Goal: Information Seeking & Learning: Learn about a topic

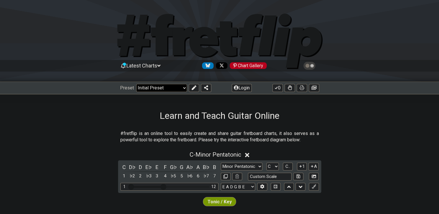
click at [151, 89] on select "Welcome to #fretflip! Initial Preset Custom Preset Minor Pentatonic Major Penta…" at bounding box center [161, 88] width 51 height 8
click at [136, 84] on select "Welcome to #fretflip! Initial Preset Custom Preset Minor Pentatonic Major Penta…" at bounding box center [161, 88] width 51 height 8
select select "/guitar-scales"
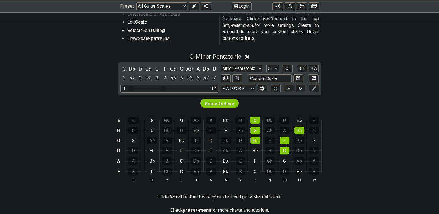
scroll to position [126, 0]
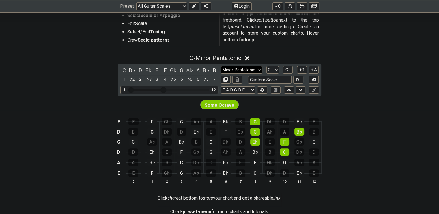
click at [257, 68] on select "Minor Pentatonic Root Minor Pentatonic Major Pentatonic Minor Blues Major Blues…" at bounding box center [242, 70] width 42 height 8
select select "Major Blues"
click at [221, 66] on select "Minor Pentatonic Root Minor Pentatonic Major Pentatonic Minor Blues Major Blues…" at bounding box center [242, 70] width 42 height 8
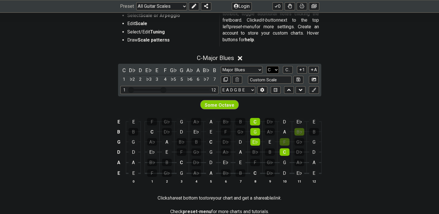
click at [272, 70] on select "A♭ A A♯ B♭ B C C♯ D♭ D D♯ E♭ E F F♯ G♭ G G♯" at bounding box center [272, 70] width 12 height 8
click at [266, 161] on div "G♭" at bounding box center [270, 162] width 10 height 7
click at [276, 69] on select "A♭ A A♯ B♭ B C C♯ D♭ D D♯ E♭ E F F♯ G♭ G G♯" at bounding box center [272, 70] width 12 height 8
select select "E"
click at [266, 66] on select "A♭ A A♯ B♭ B C C♯ D♭ D D♯ E♭ E F F♯ G♭ G G♯" at bounding box center [272, 70] width 12 height 8
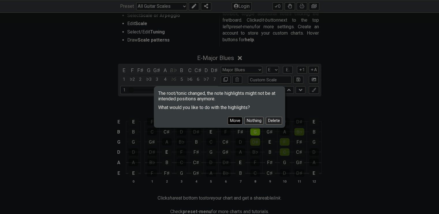
click at [232, 120] on button "Move" at bounding box center [235, 121] width 15 height 8
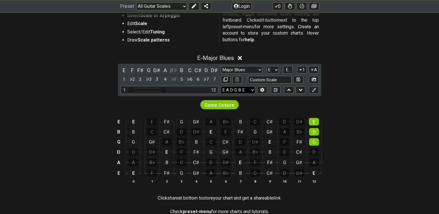
drag, startPoint x: 176, startPoint y: 88, endPoint x: 221, endPoint y: 91, distance: 45.7
click at [221, 91] on div "E F F♯ G G♯ A B♭ B C C♯ D D♯ 1 ♭2 2 ♭3 3 4 ♭5 5 ♭6 6 ♭7 7 Minor Pentatonic Root…" at bounding box center [219, 80] width 203 height 33
click at [211, 89] on div "12" at bounding box center [213, 90] width 5 height 5
click at [261, 91] on icon at bounding box center [262, 90] width 4 height 4
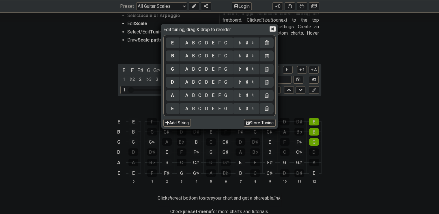
click at [270, 30] on icon at bounding box center [272, 28] width 6 height 5
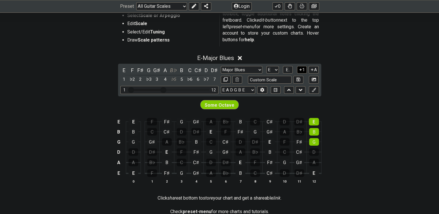
click at [301, 69] on icon at bounding box center [300, 69] width 5 height 4
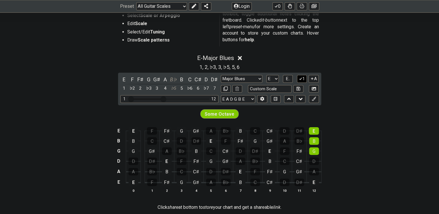
click at [300, 79] on icon at bounding box center [300, 79] width 3 height 3
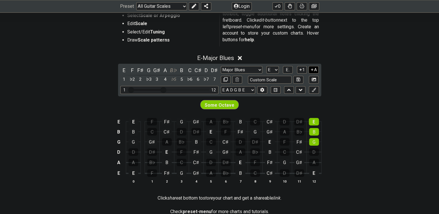
click at [313, 67] on icon at bounding box center [311, 69] width 5 height 4
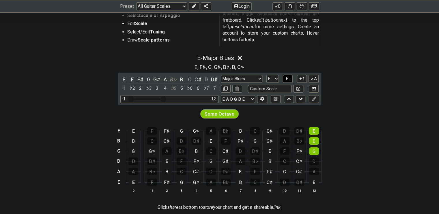
click at [286, 78] on span "E.." at bounding box center [288, 78] width 4 height 5
click at [286, 78] on span "1..7" at bounding box center [287, 78] width 7 height 5
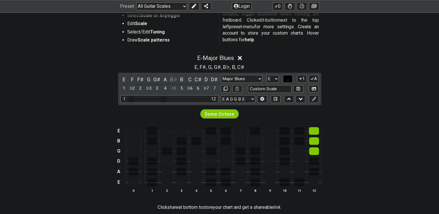
click at [286, 78] on span "..." at bounding box center [287, 78] width 3 height 5
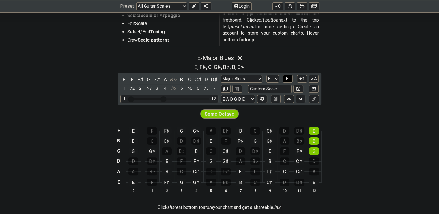
click at [286, 78] on span "E.." at bounding box center [288, 78] width 4 height 5
click at [286, 78] on span "1..7" at bounding box center [287, 78] width 7 height 5
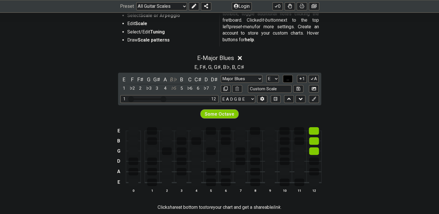
click at [286, 78] on span "..." at bounding box center [287, 78] width 3 height 5
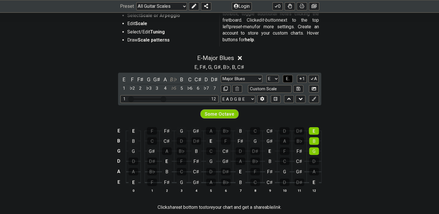
click at [286, 78] on span "E.." at bounding box center [288, 78] width 4 height 5
click at [286, 78] on span "1..7" at bounding box center [287, 78] width 7 height 5
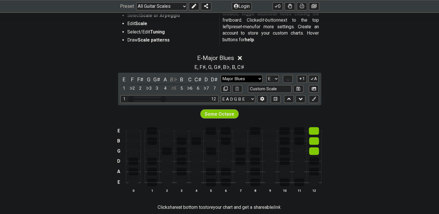
click at [239, 79] on select "Minor Pentatonic Root Minor Pentatonic Major Pentatonic Minor Blues Major Blues…" at bounding box center [242, 79] width 42 height 8
select select "Major Pentatonic"
click at [221, 75] on select "Minor Pentatonic Root Minor Pentatonic Major Pentatonic Minor Blues Major Blues…" at bounding box center [242, 79] width 42 height 8
